Goal: Transaction & Acquisition: Book appointment/travel/reservation

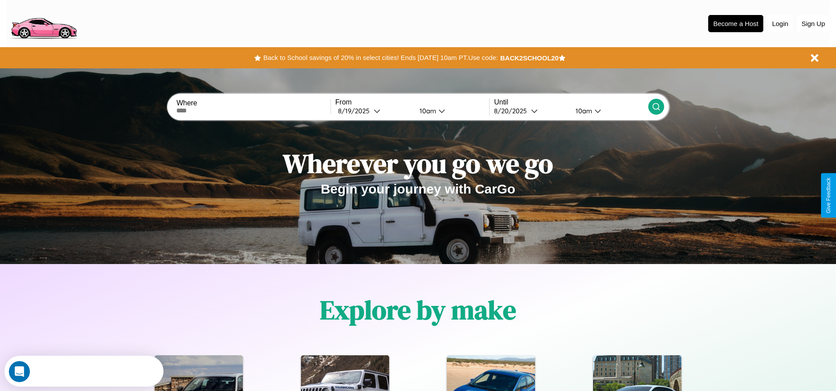
scroll to position [183, 0]
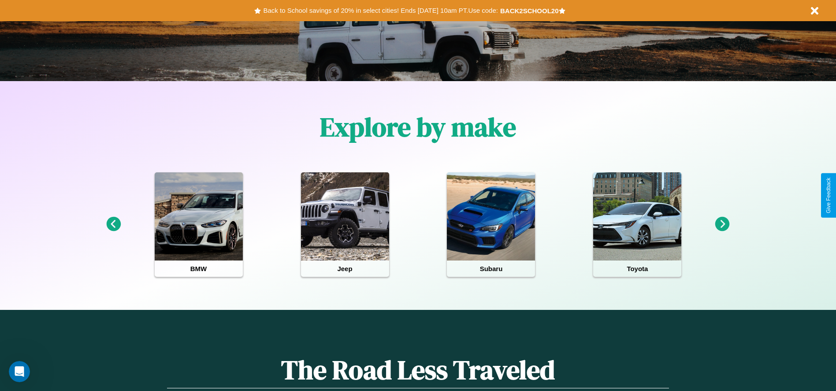
click at [723, 224] on icon at bounding box center [722, 224] width 15 height 15
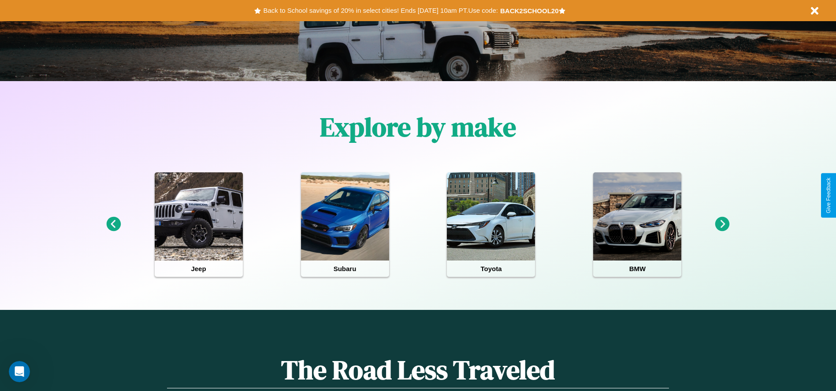
click at [723, 224] on icon at bounding box center [722, 224] width 15 height 15
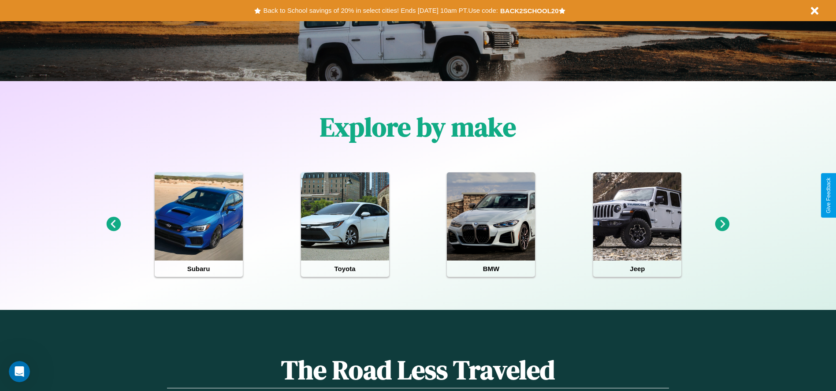
click at [723, 224] on icon at bounding box center [722, 224] width 15 height 15
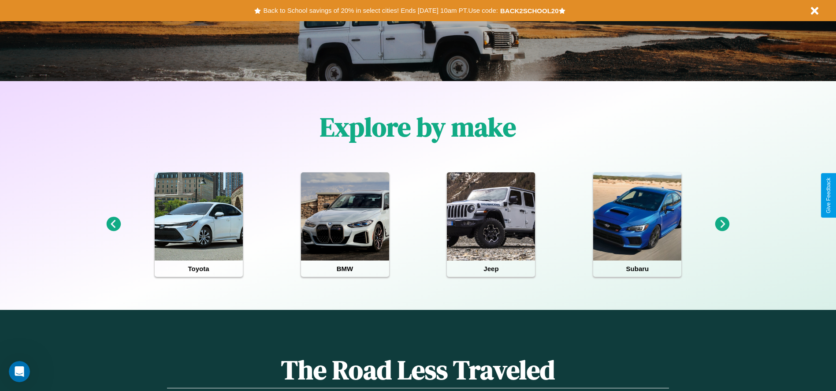
click at [113, 224] on icon at bounding box center [113, 224] width 15 height 15
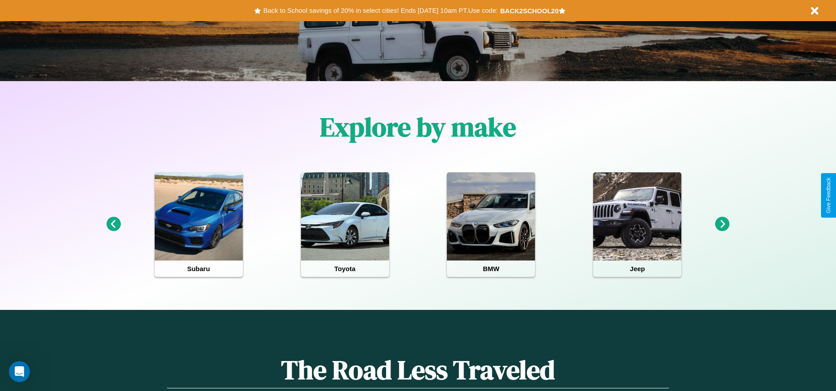
click at [723, 224] on icon at bounding box center [722, 224] width 15 height 15
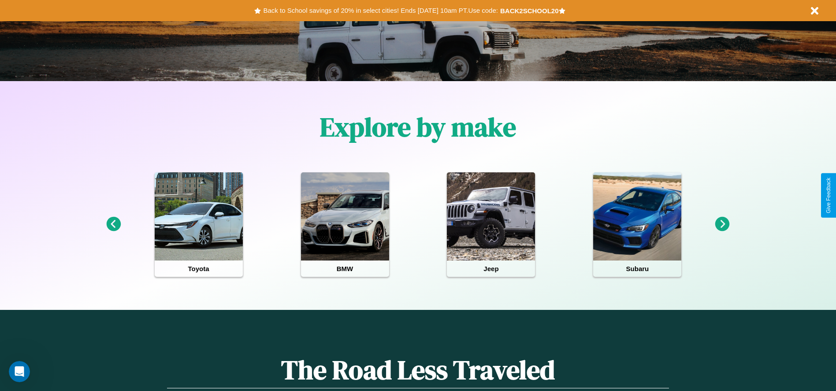
click at [723, 224] on icon at bounding box center [722, 224] width 15 height 15
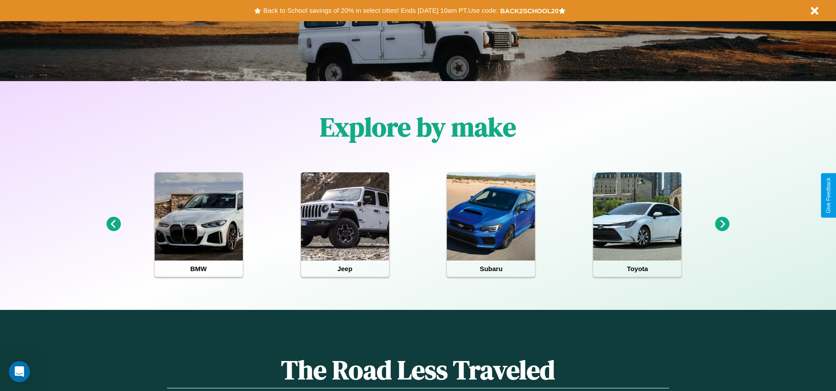
click at [723, 224] on icon at bounding box center [722, 224] width 15 height 15
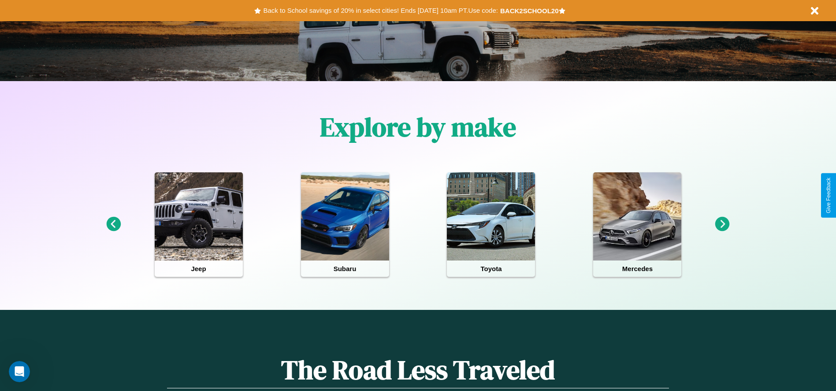
click at [723, 224] on icon at bounding box center [722, 224] width 15 height 15
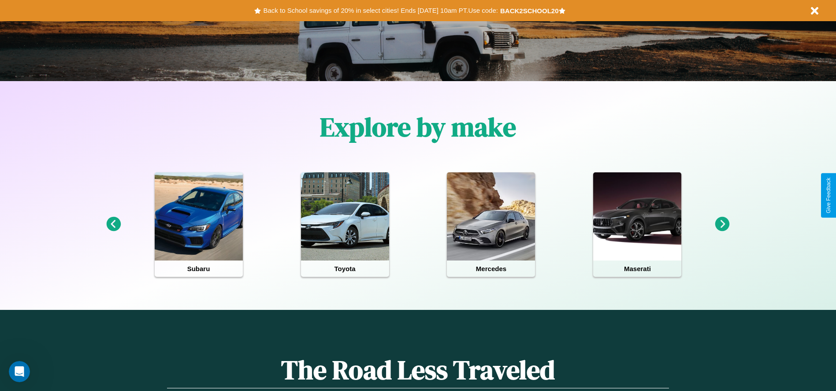
click at [723, 224] on icon at bounding box center [722, 224] width 15 height 15
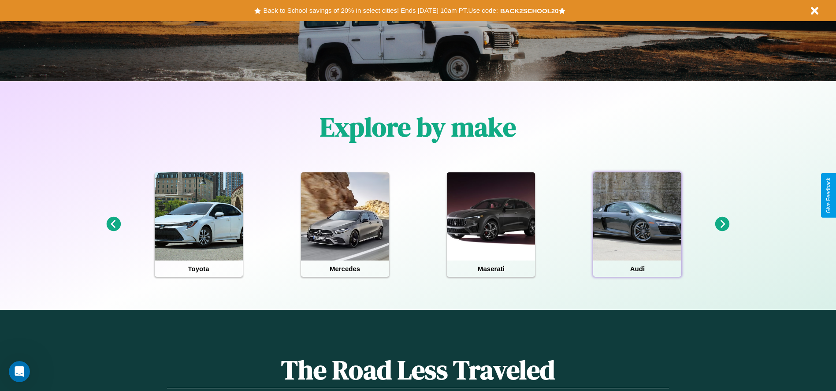
click at [637, 224] on div at bounding box center [637, 216] width 88 height 88
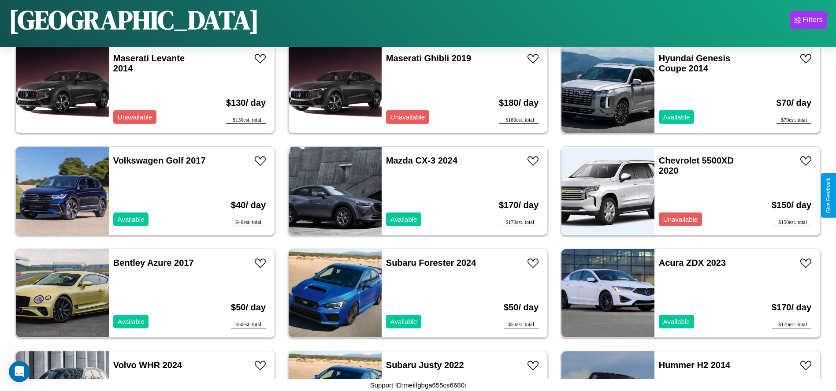
scroll to position [4496, 0]
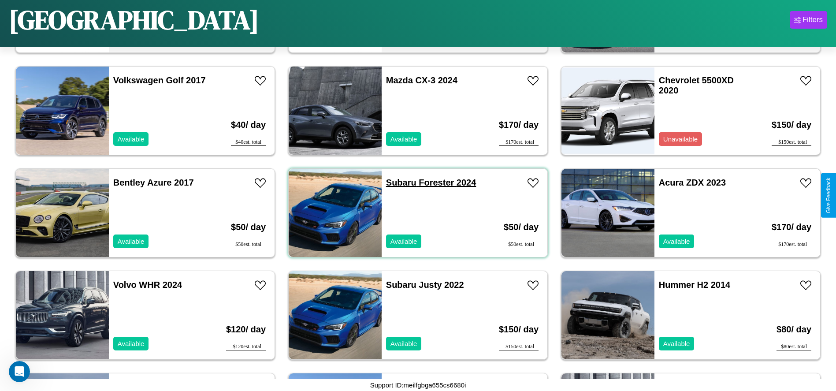
click at [398, 183] on link "Subaru Forester 2024" at bounding box center [431, 183] width 90 height 10
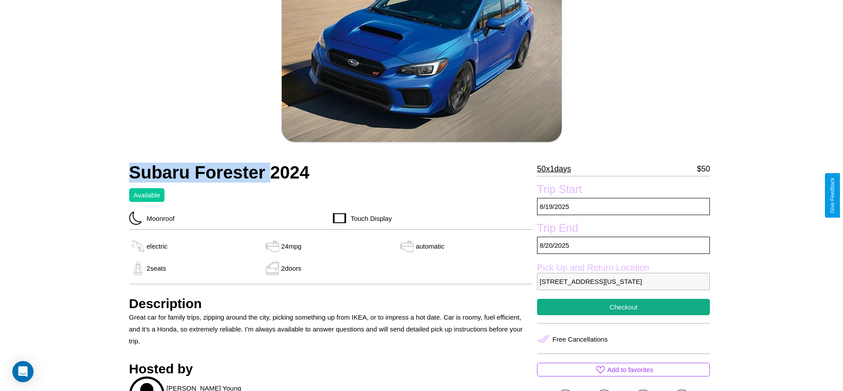
scroll to position [216, 0]
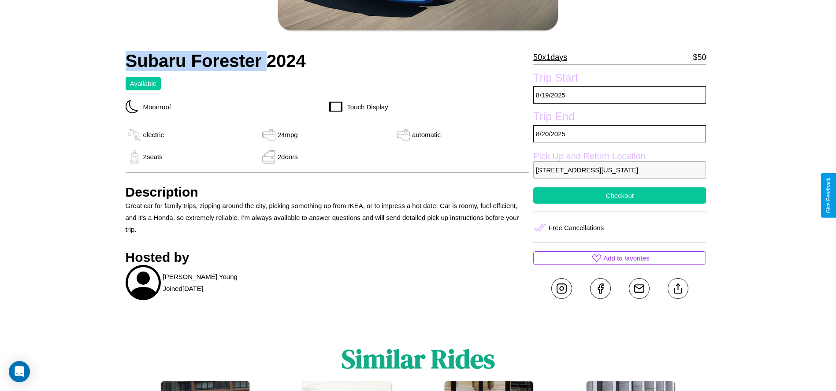
click at [620, 195] on button "Checkout" at bounding box center [619, 195] width 173 height 16
